Goal: Transaction & Acquisition: Purchase product/service

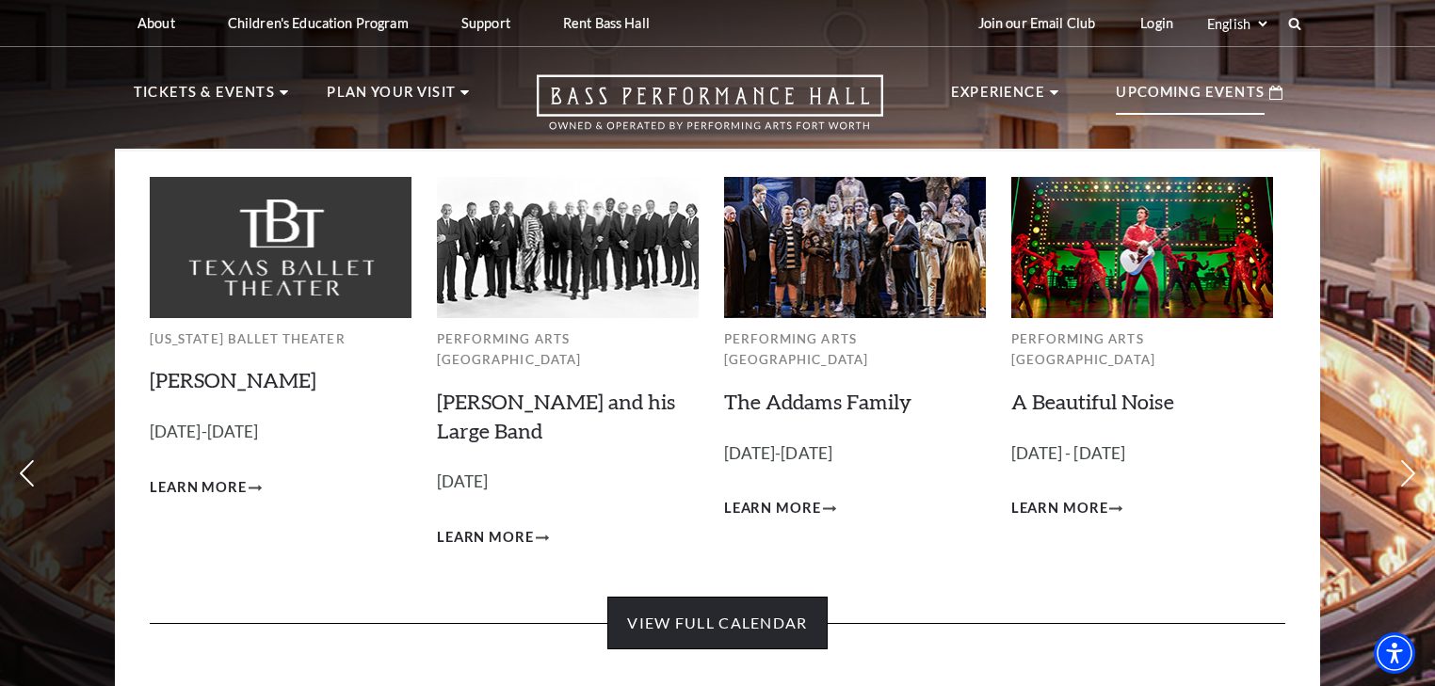
click at [709, 597] on link "View Full Calendar" at bounding box center [716, 623] width 219 height 53
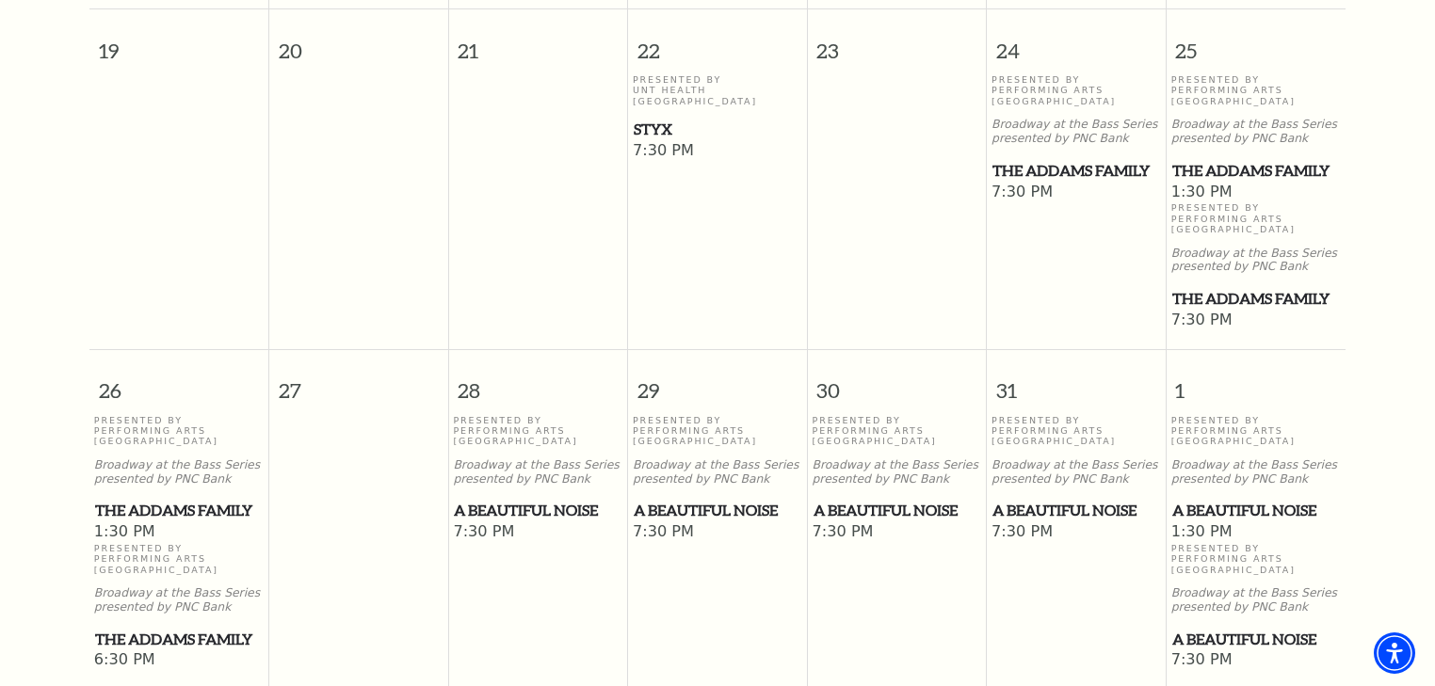
scroll to position [1220, 0]
drag, startPoint x: 866, startPoint y: 449, endPoint x: 878, endPoint y: 491, distance: 42.9
click at [878, 491] on td "Presented By Performing Arts [GEOGRAPHIC_DATA] Broadway at the Bass Series pres…" at bounding box center [897, 543] width 180 height 257
click at [1035, 499] on span "A Beautiful Noise" at bounding box center [1076, 511] width 168 height 24
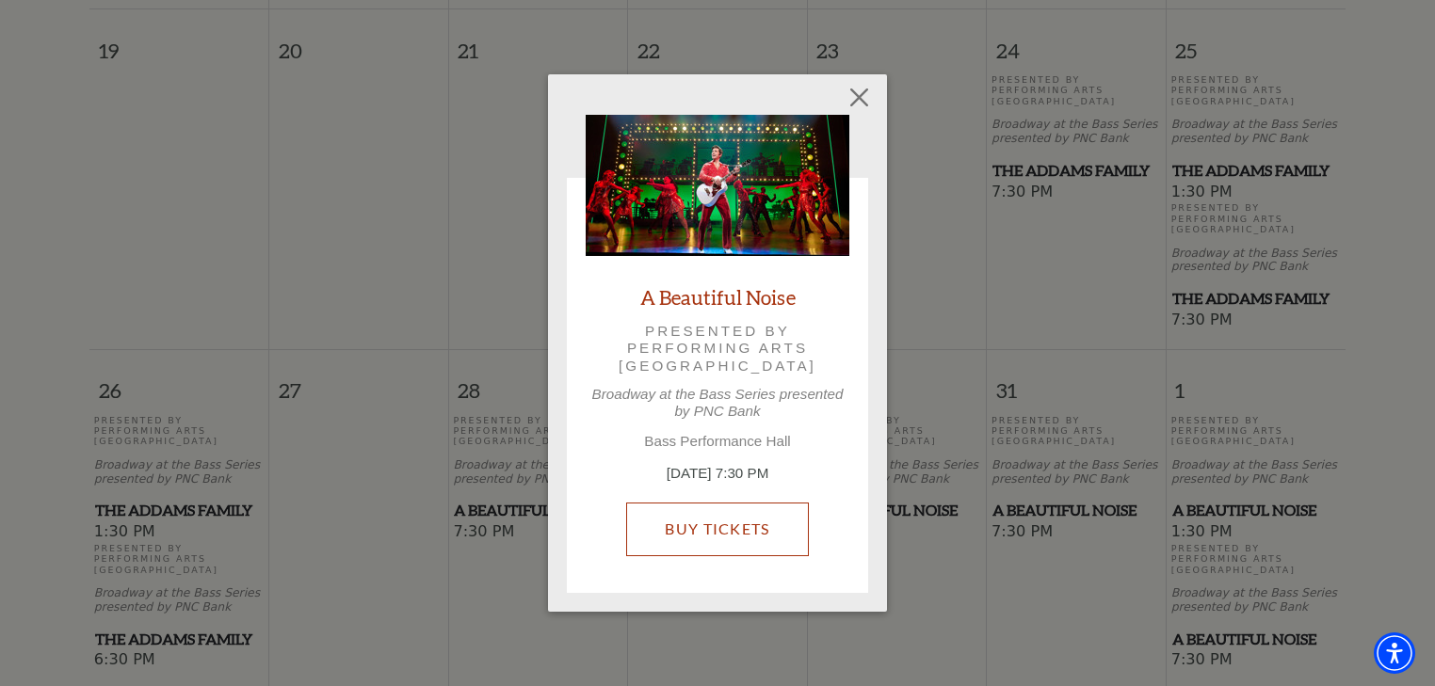
click at [716, 528] on link "Buy Tickets" at bounding box center [717, 529] width 182 height 53
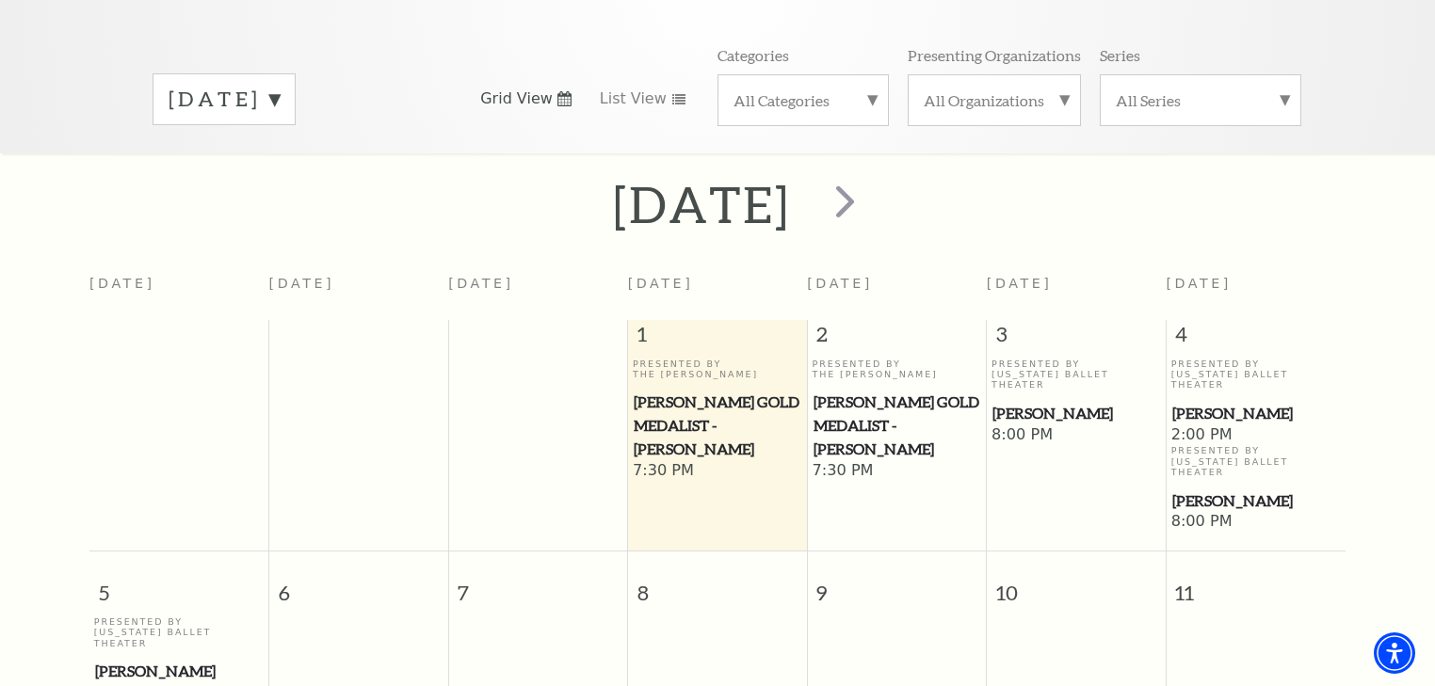
scroll to position [241, 0]
